Goal: Find specific page/section

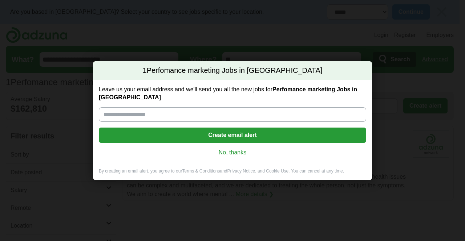
click at [232, 149] on link "No, thanks" at bounding box center [233, 153] width 256 height 8
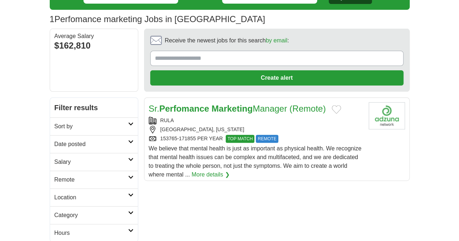
click at [54, 176] on h2 "Remote" at bounding box center [91, 180] width 74 height 9
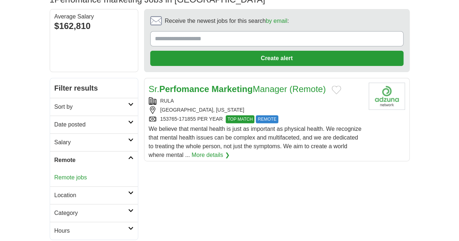
click at [54, 175] on link "Remote jobs" at bounding box center [70, 178] width 33 height 6
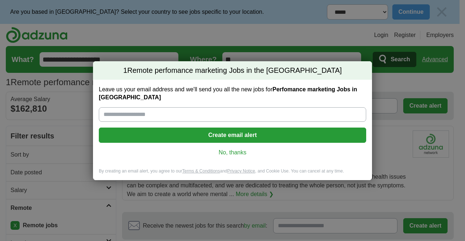
click at [229, 154] on link "No, thanks" at bounding box center [233, 153] width 256 height 8
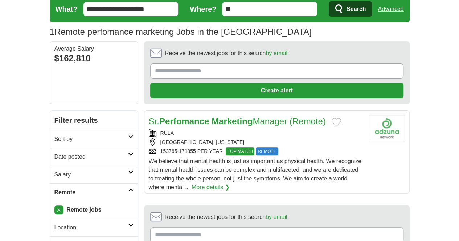
scroll to position [43, 0]
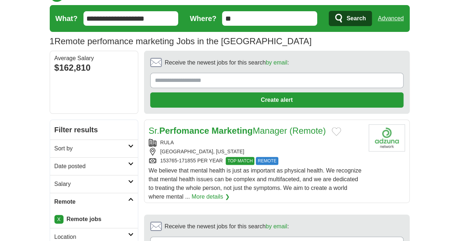
click at [186, 126] on strong "Perfomance" at bounding box center [184, 131] width 50 height 10
